Goal: Task Accomplishment & Management: Use online tool/utility

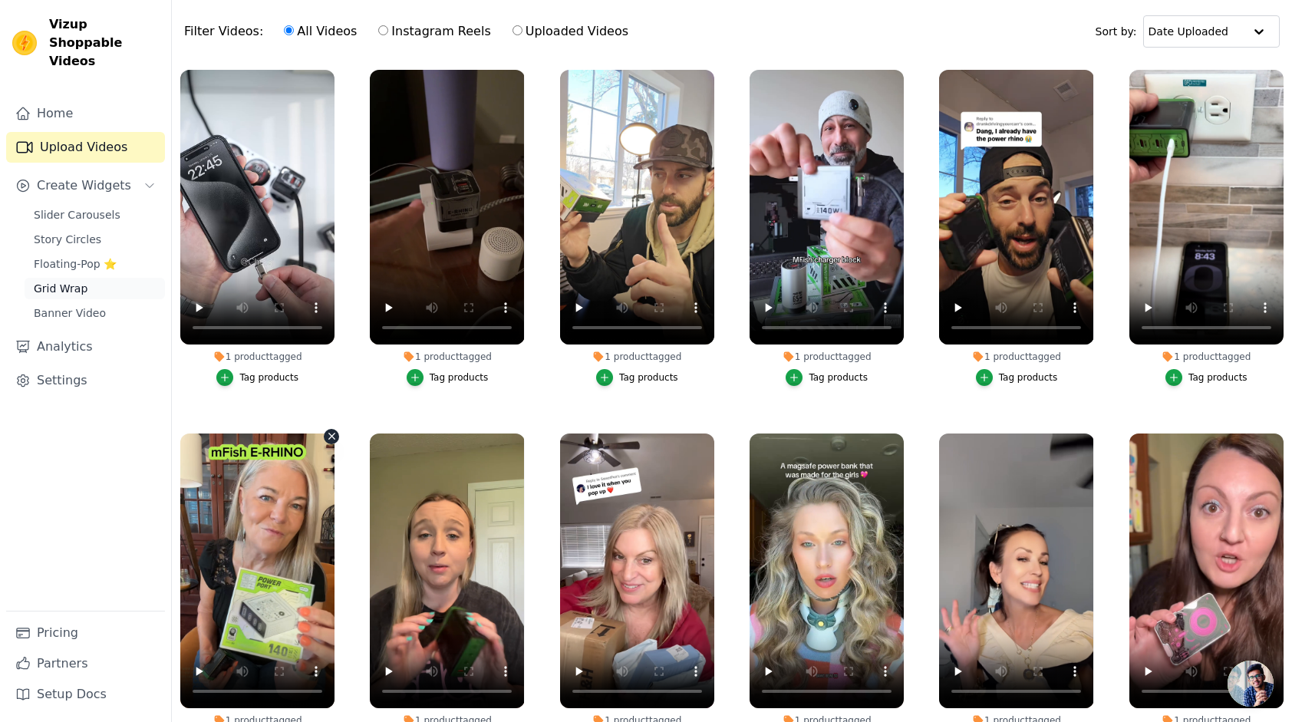
scroll to position [2, 0]
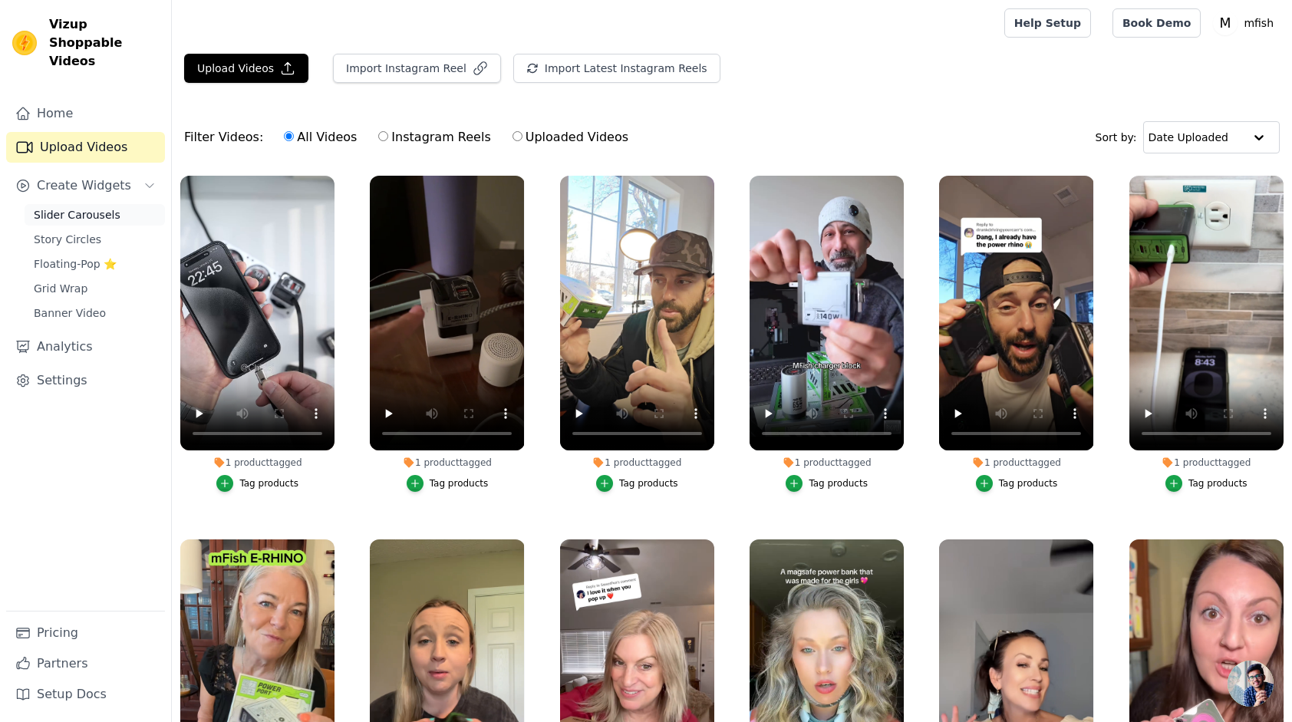
click at [98, 207] on span "Slider Carousels" at bounding box center [77, 214] width 87 height 15
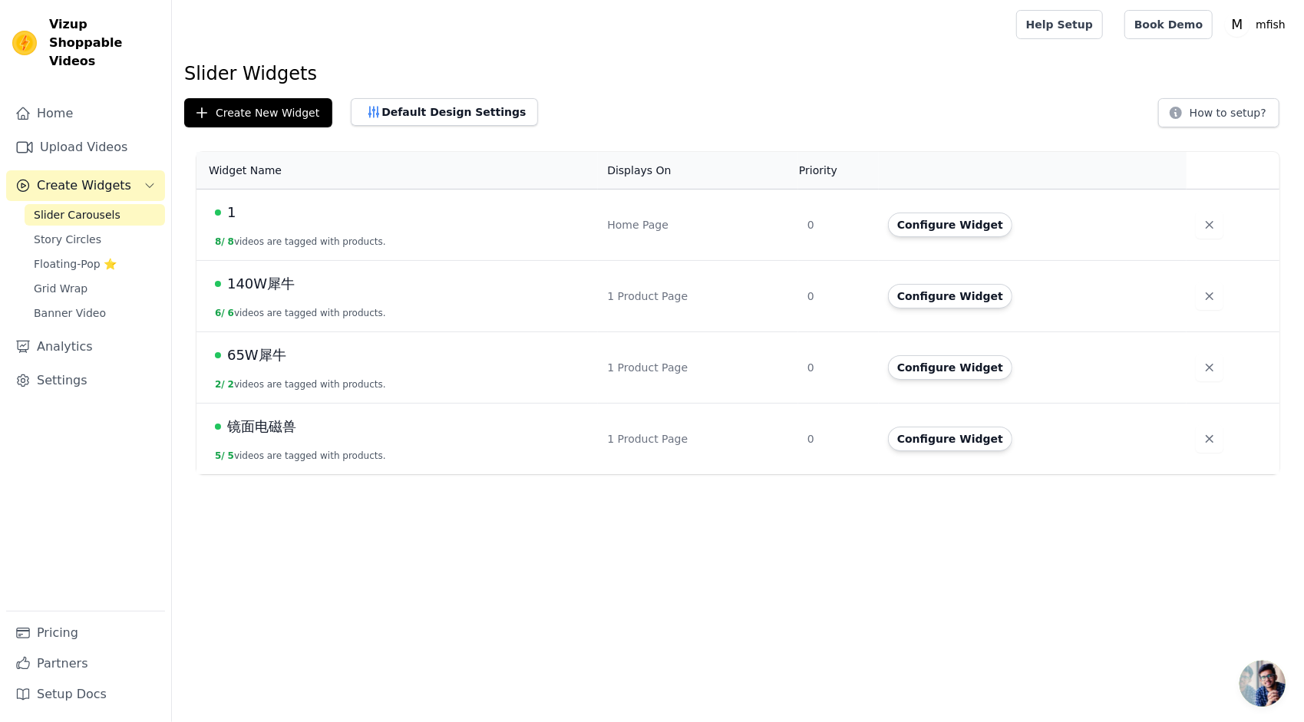
click at [619, 223] on div "Home Page" at bounding box center [698, 224] width 182 height 15
click at [227, 218] on span "1" at bounding box center [231, 212] width 8 height 21
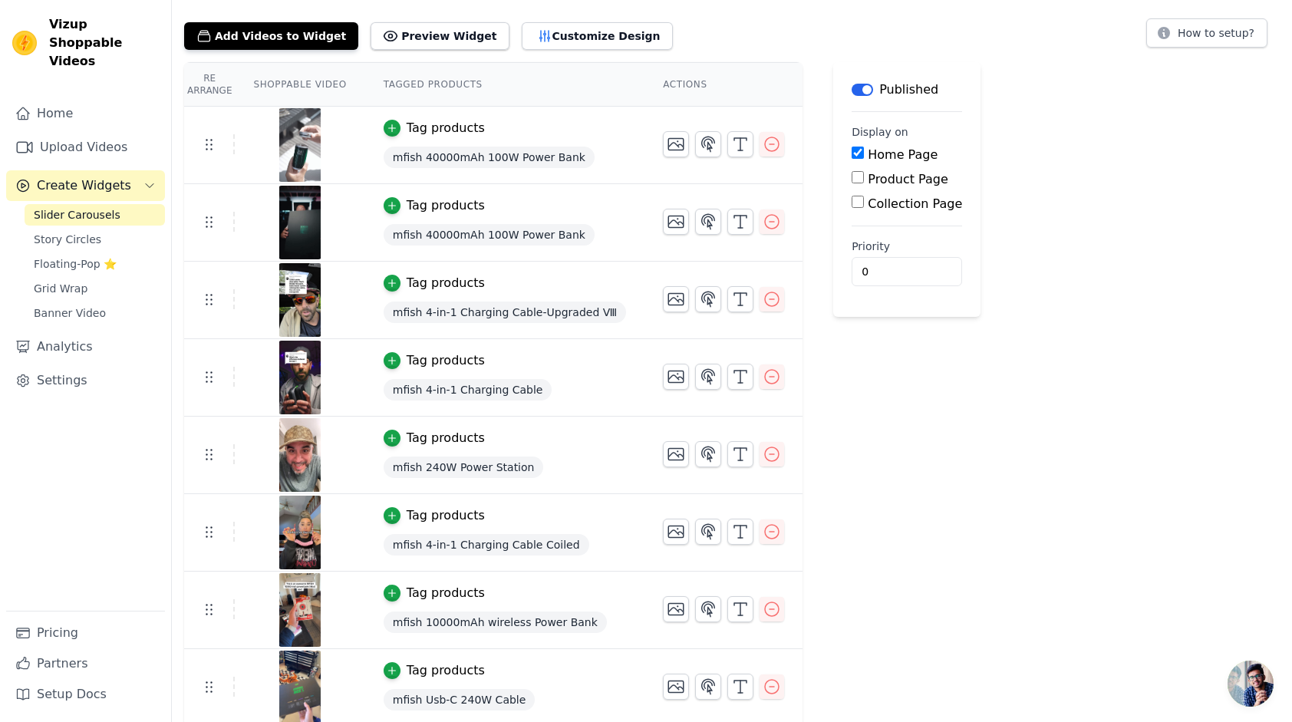
scroll to position [79, 0]
click at [288, 43] on button "Add Videos to Widget" at bounding box center [271, 35] width 174 height 28
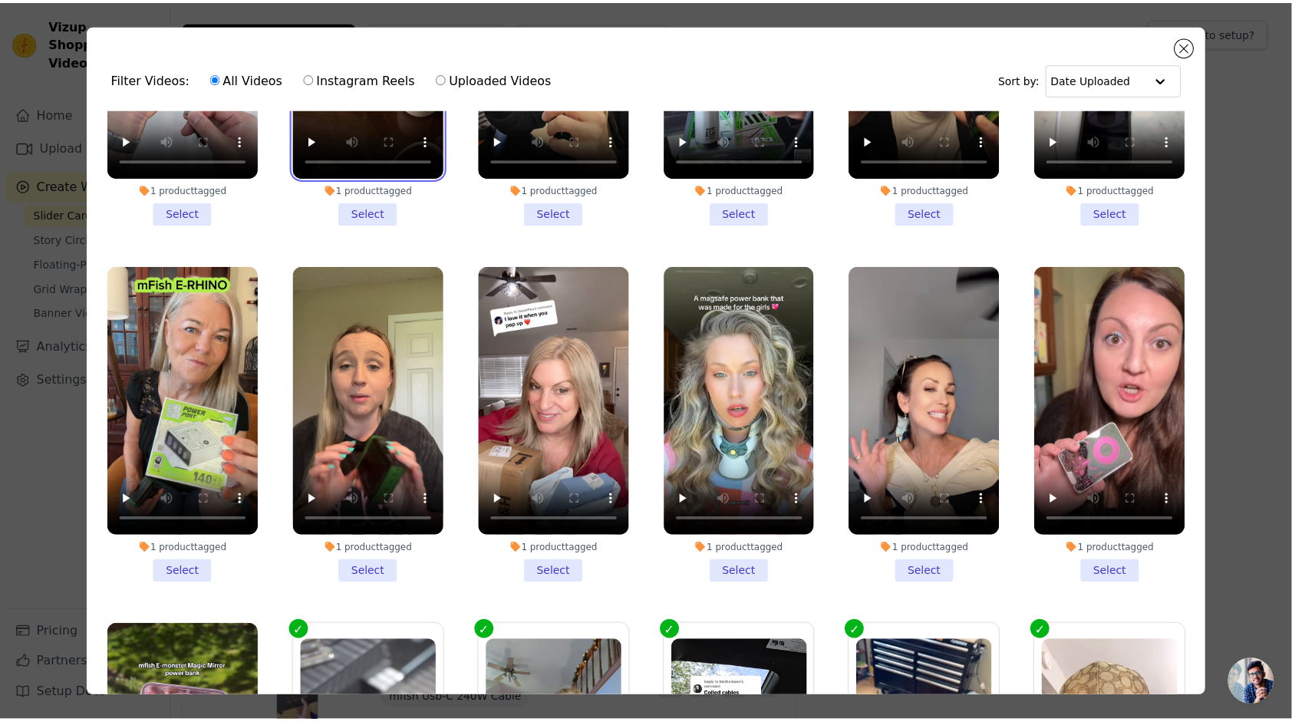
scroll to position [0, 0]
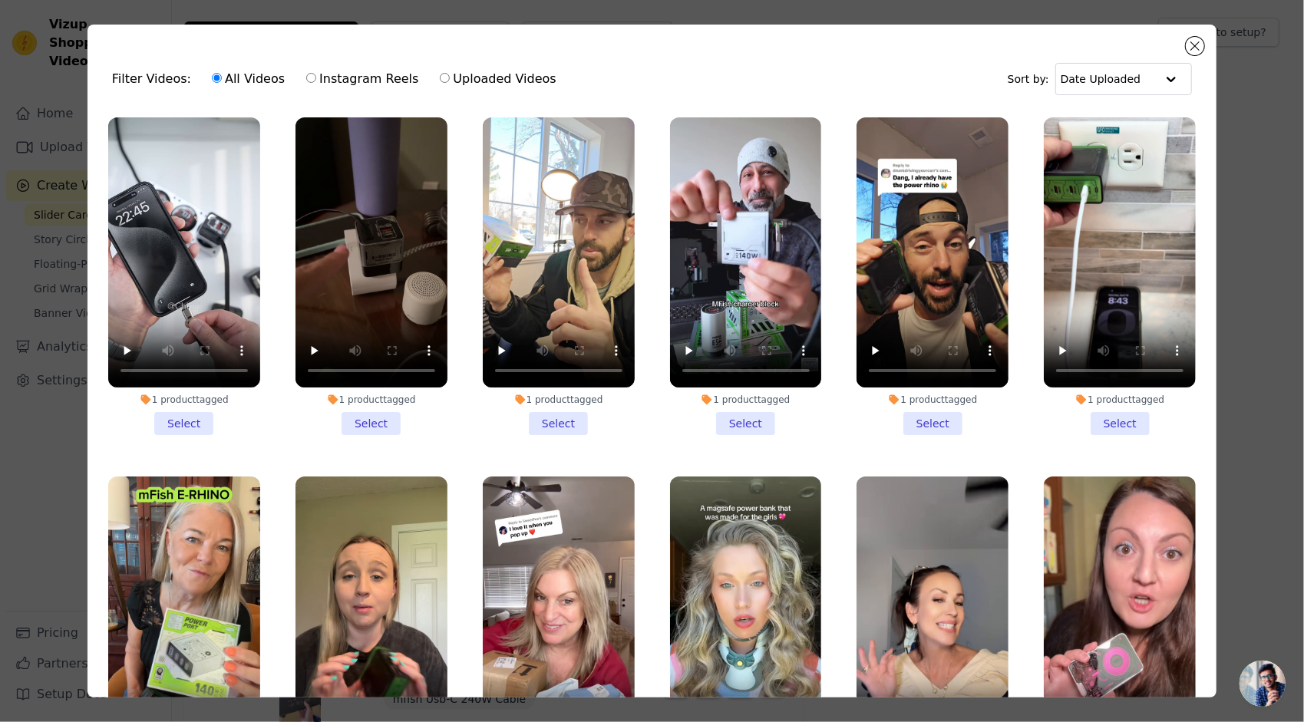
click at [358, 416] on li "1 product tagged Select" at bounding box center [371, 276] width 152 height 318
click at [0, 0] on input "1 product tagged Select" at bounding box center [0, 0] width 0 height 0
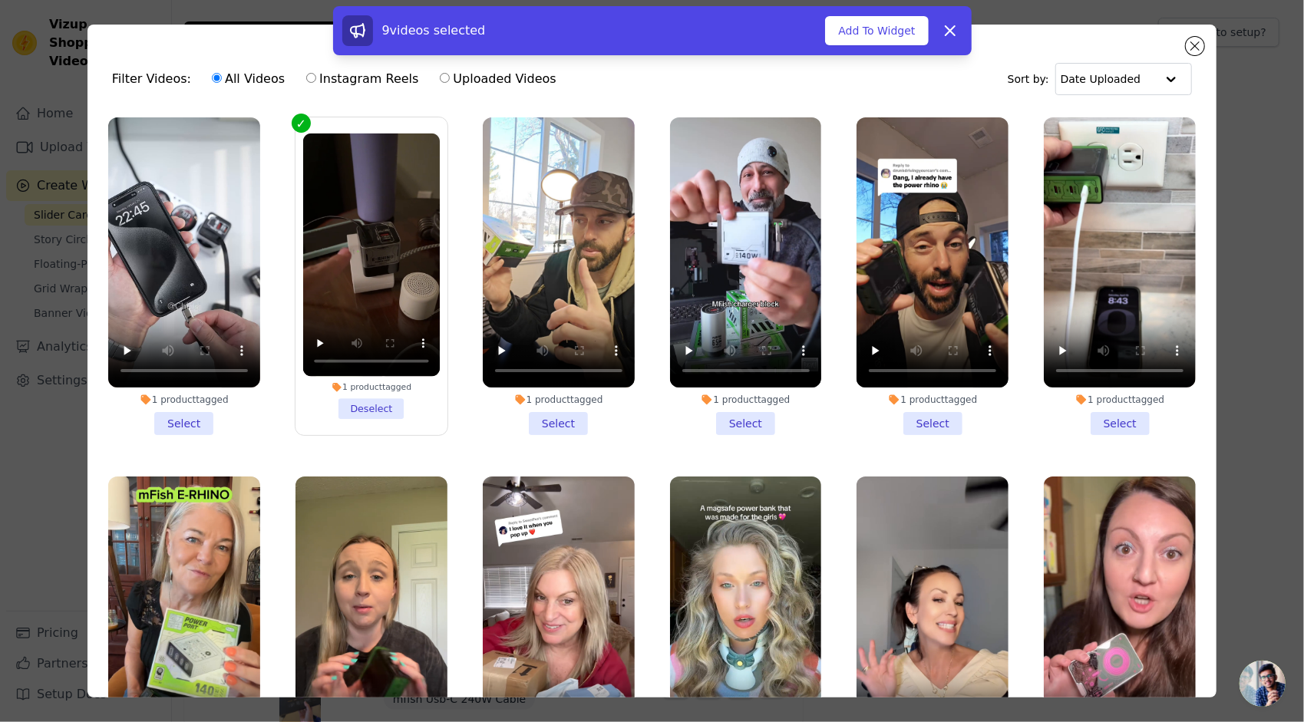
click at [1192, 46] on div "9 videos selected Add To Widget Dismiss" at bounding box center [652, 33] width 1304 height 55
click at [902, 40] on button "Add To Widget" at bounding box center [876, 30] width 103 height 29
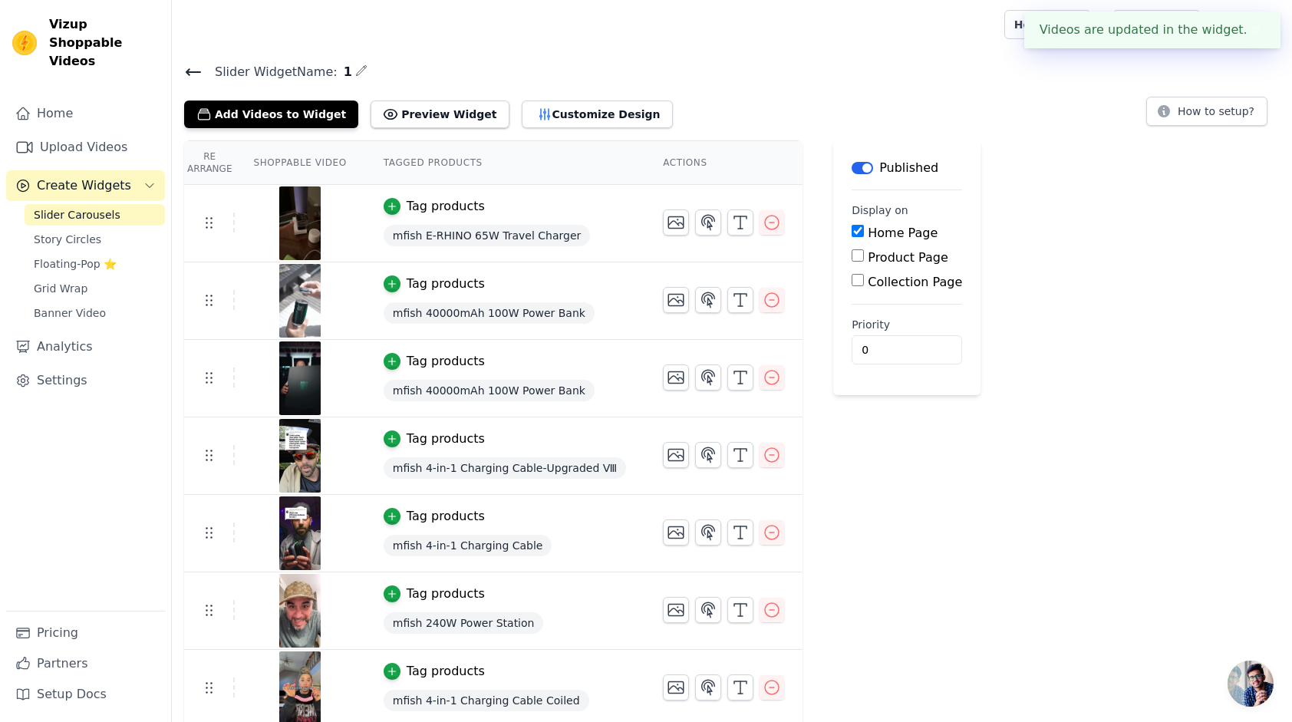
click at [420, 237] on span "mfish E-RHINO 65W Travel Charger" at bounding box center [487, 235] width 206 height 21
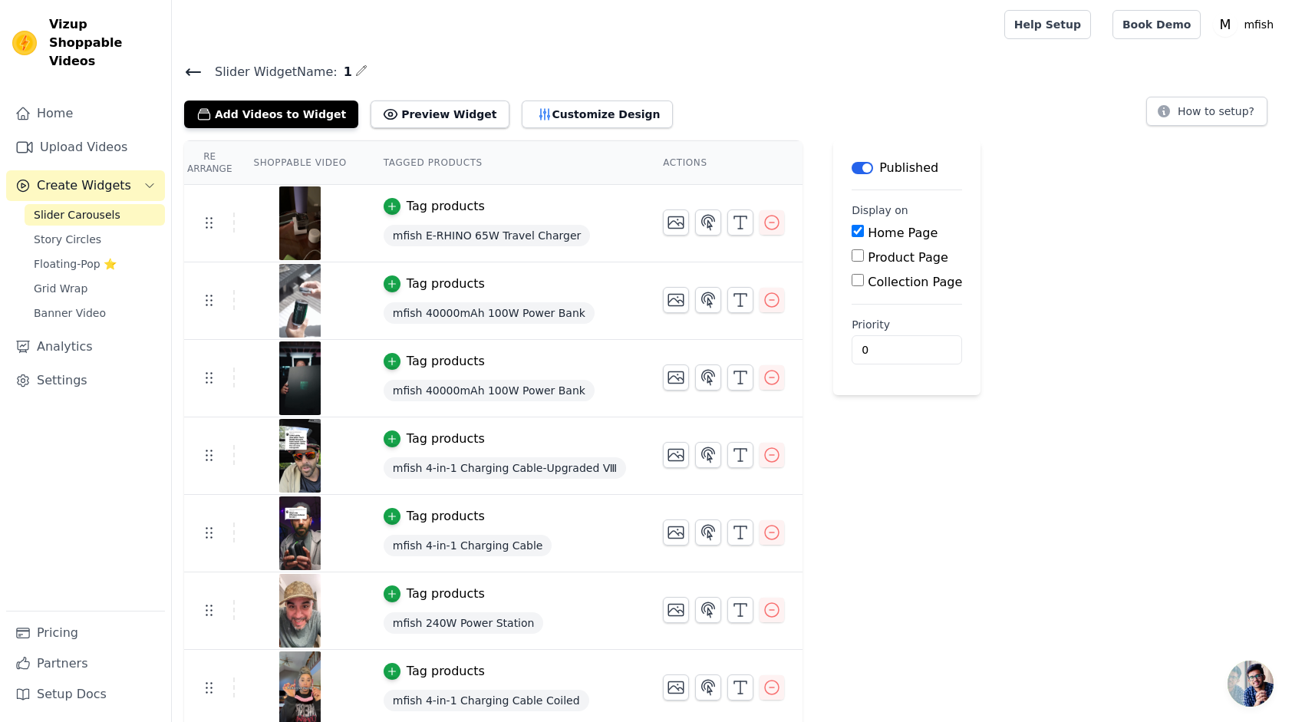
click at [475, 209] on div "Tag products" at bounding box center [446, 206] width 78 height 18
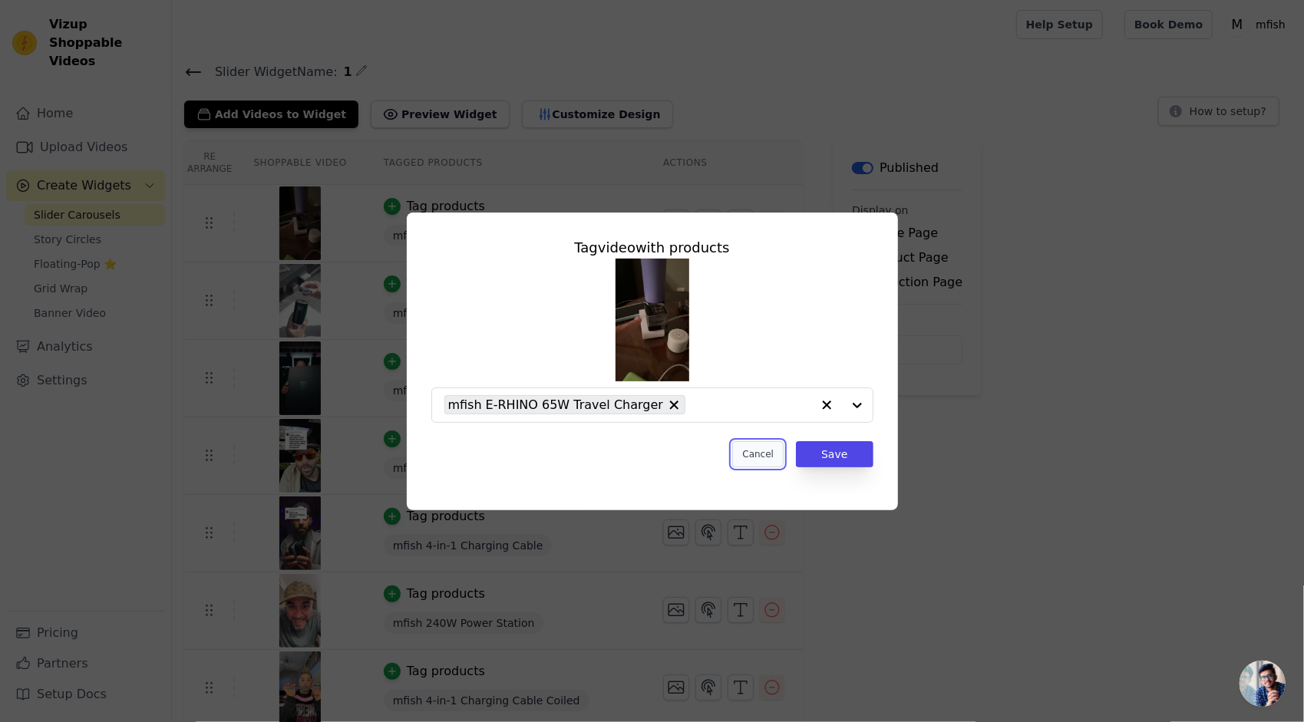
click at [770, 456] on button "Cancel" at bounding box center [757, 454] width 51 height 26
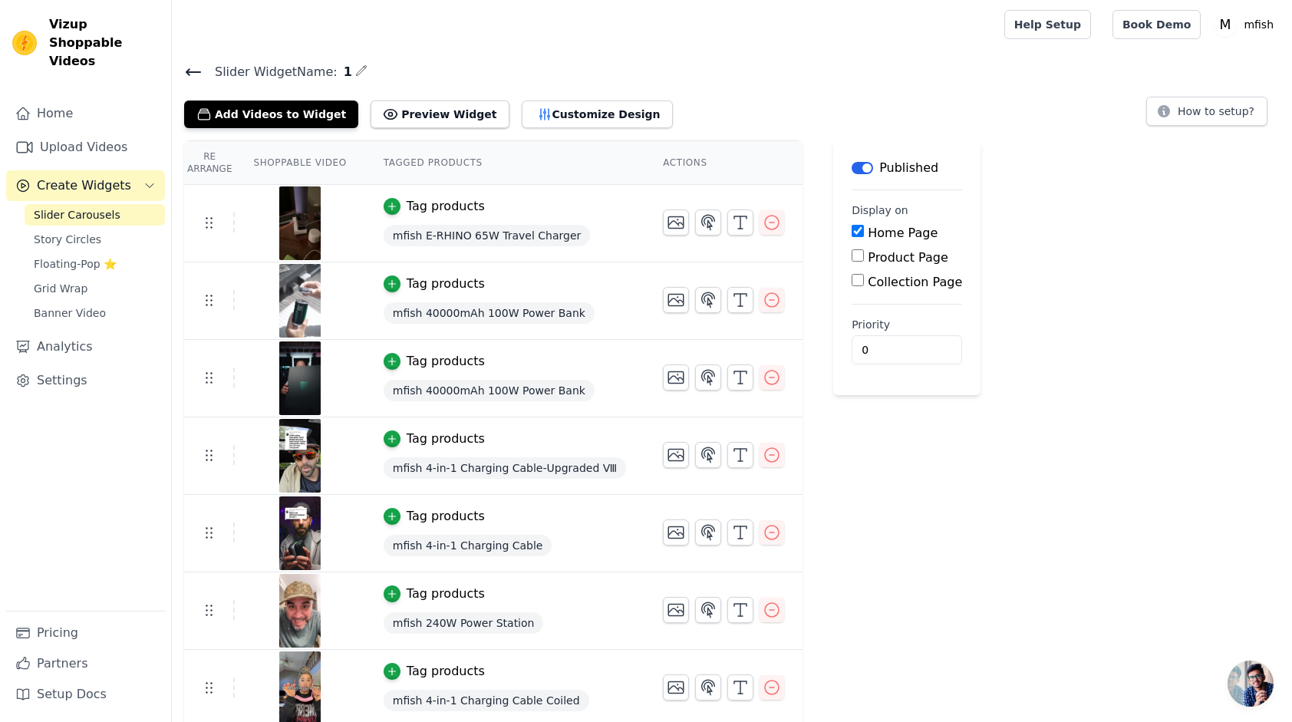
click at [951, 480] on div "Label Published Display on Home Page Product Page Collection Page Priority 0" at bounding box center [906, 511] width 147 height 742
click at [899, 98] on div "Add Videos to Widget Preview Widget Customize Design How to setup?" at bounding box center [732, 111] width 1096 height 34
click at [852, 257] on input "Product Page" at bounding box center [858, 255] width 12 height 12
checkbox input "true"
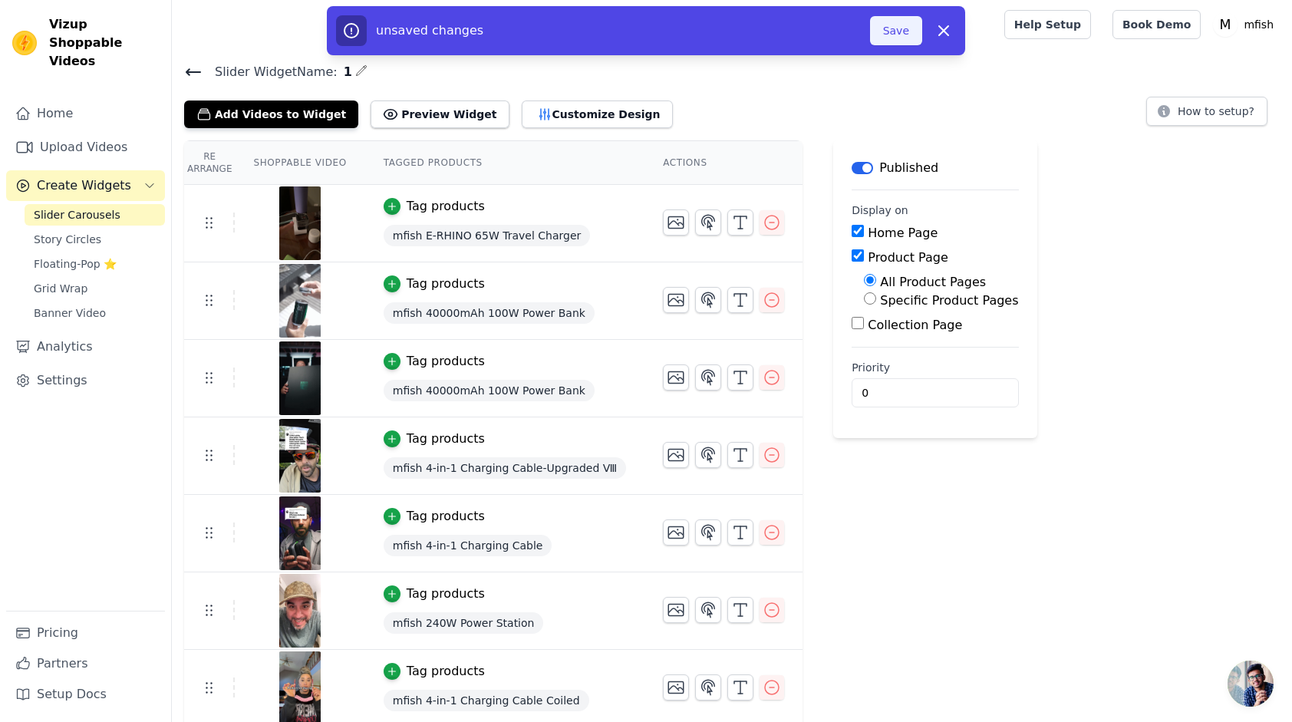
click at [889, 32] on button "Save" at bounding box center [896, 30] width 52 height 29
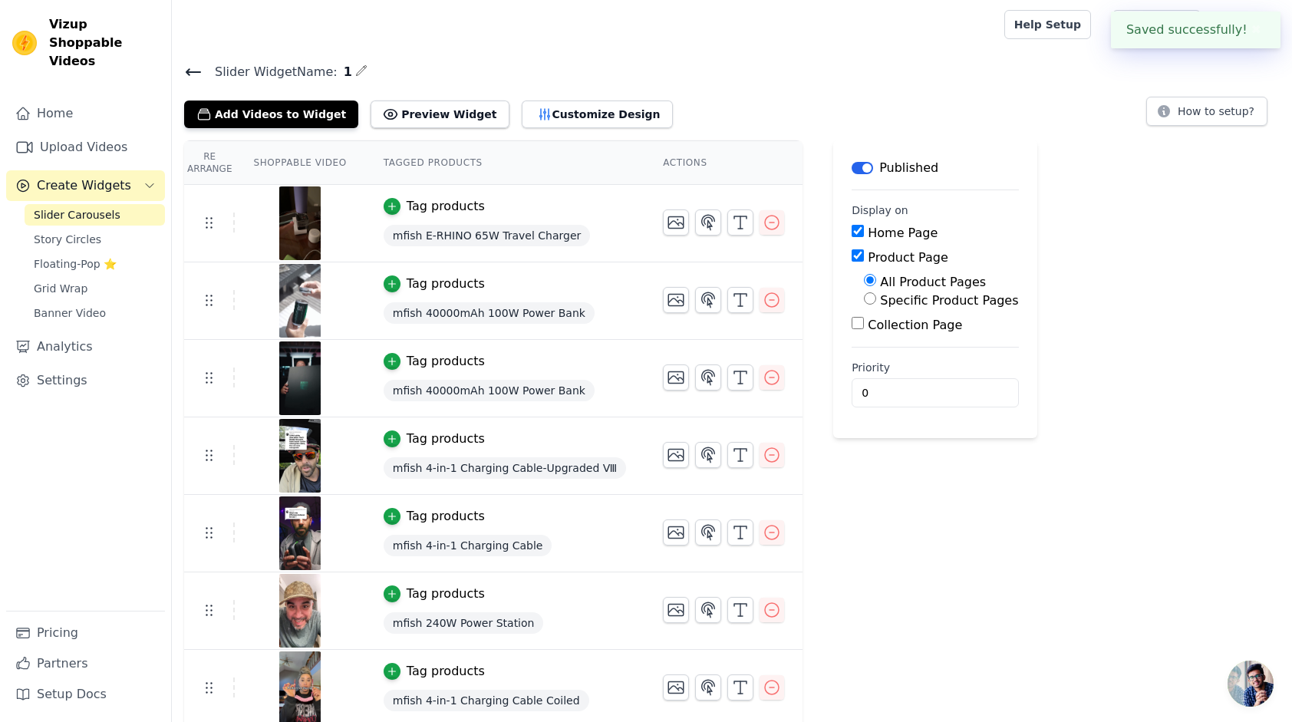
click at [908, 329] on label "Collection Page" at bounding box center [915, 325] width 94 height 15
click at [864, 329] on input "Collection Page" at bounding box center [858, 323] width 12 height 12
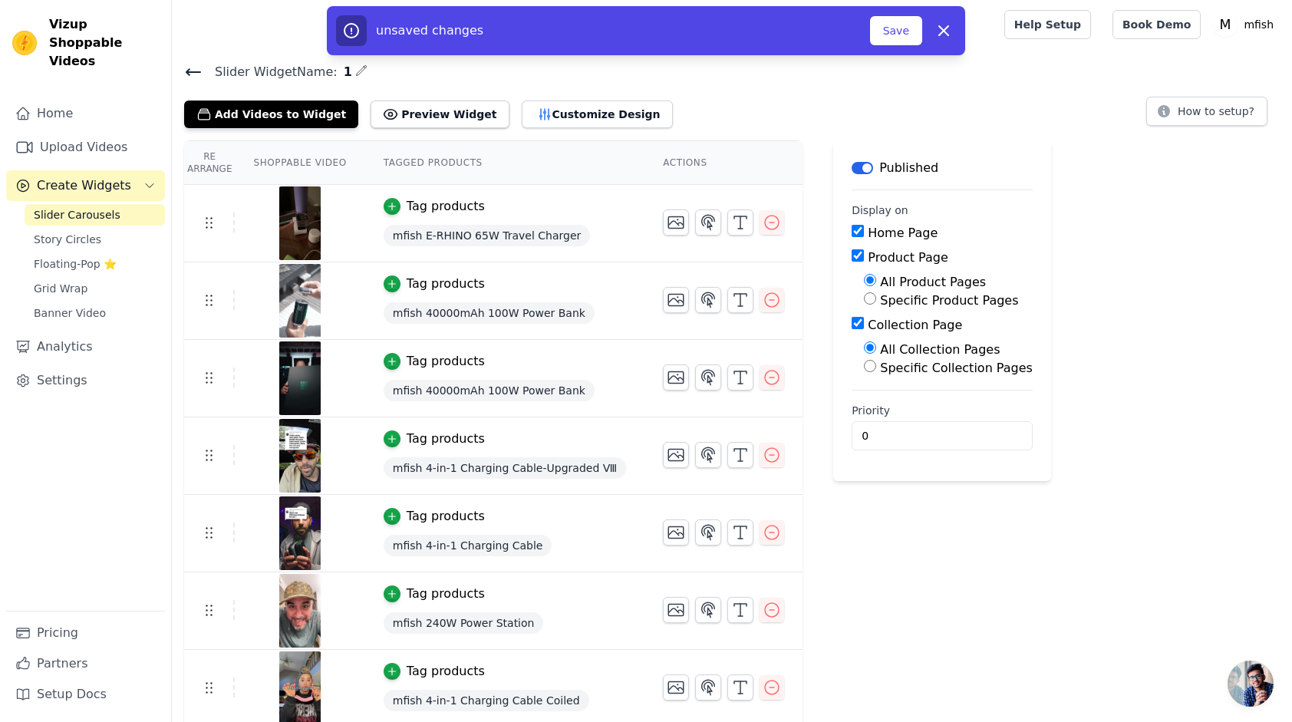
click at [908, 329] on label "Collection Page" at bounding box center [915, 325] width 94 height 15
click at [864, 329] on input "Collection Page" at bounding box center [858, 323] width 12 height 12
checkbox input "false"
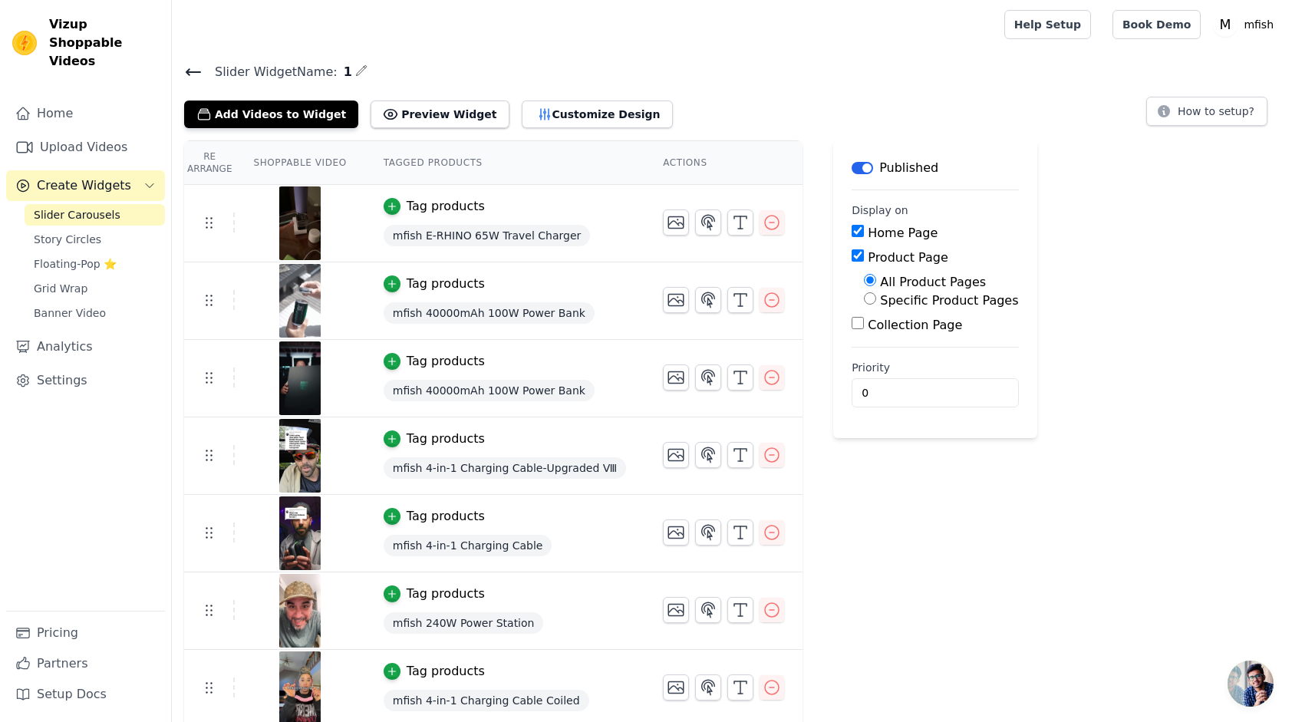
click at [875, 101] on div "Add Videos to Widget Preview Widget Customize Design How to setup?" at bounding box center [732, 111] width 1096 height 34
